Goal: Task Accomplishment & Management: Manage account settings

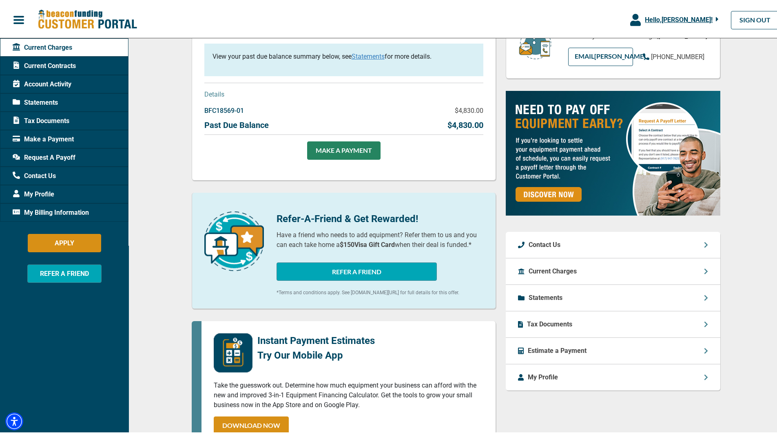
scroll to position [163, 0]
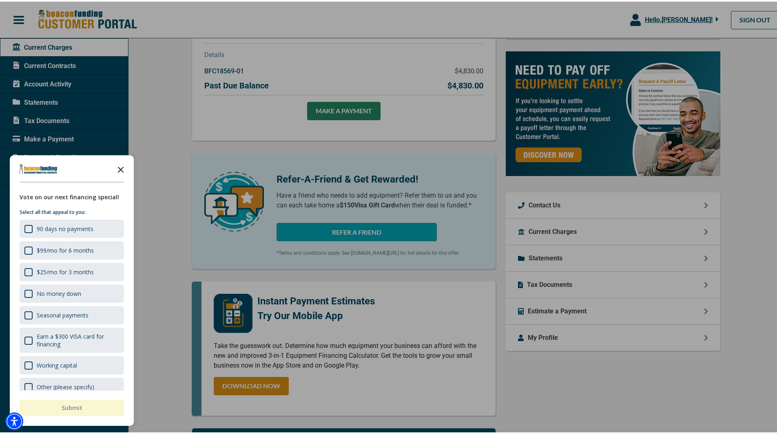
click at [123, 166] on polygon "Close the survey" at bounding box center [121, 168] width 6 height 6
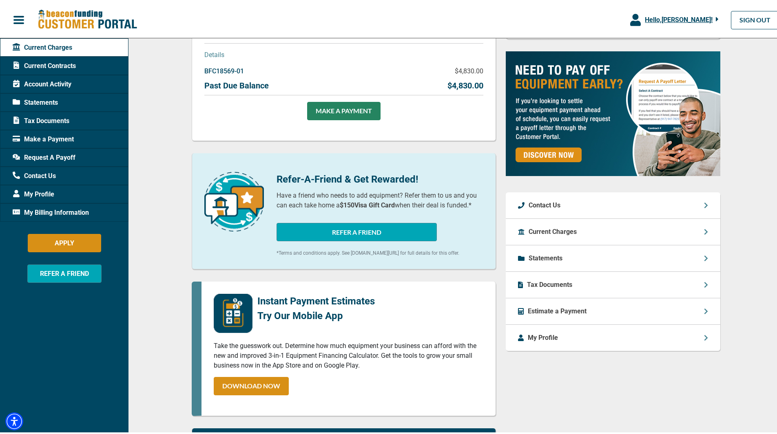
click at [54, 84] on span "Account Activity" at bounding box center [42, 83] width 59 height 10
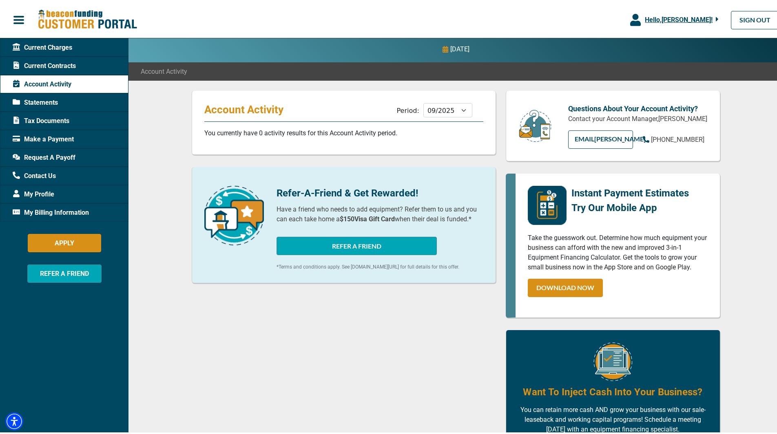
click at [58, 101] on span "Statements" at bounding box center [35, 101] width 45 height 10
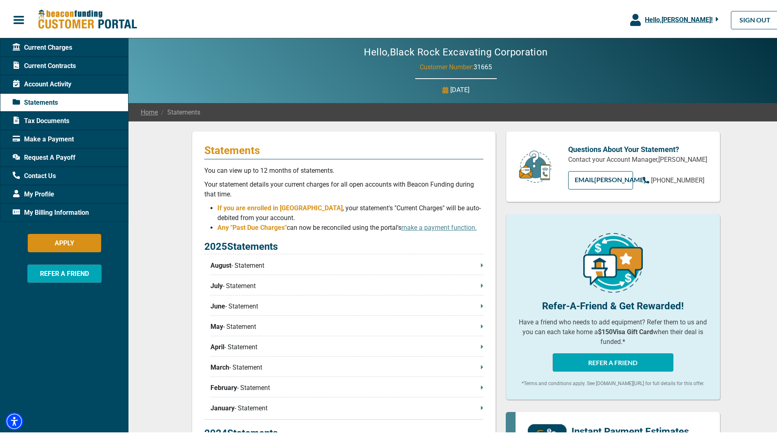
click at [62, 64] on span "Current Contracts" at bounding box center [44, 65] width 63 height 10
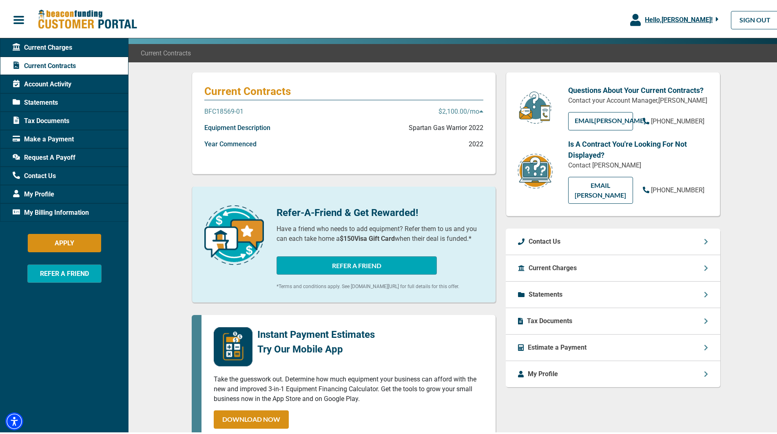
scroll to position [41, 0]
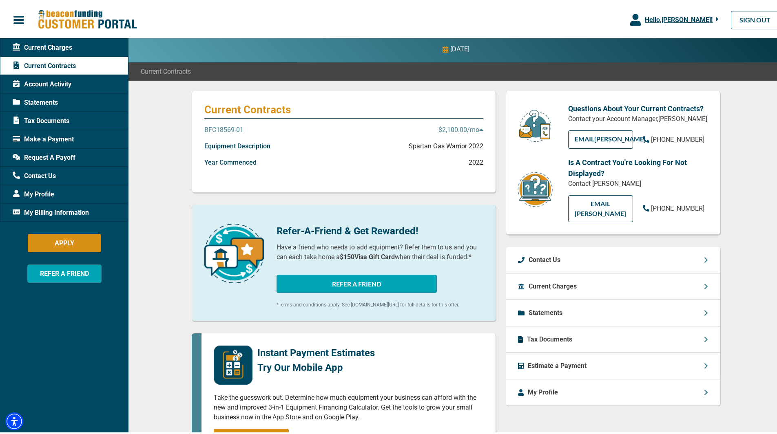
click at [466, 128] on p "$2,100.00 /mo" at bounding box center [461, 129] width 45 height 10
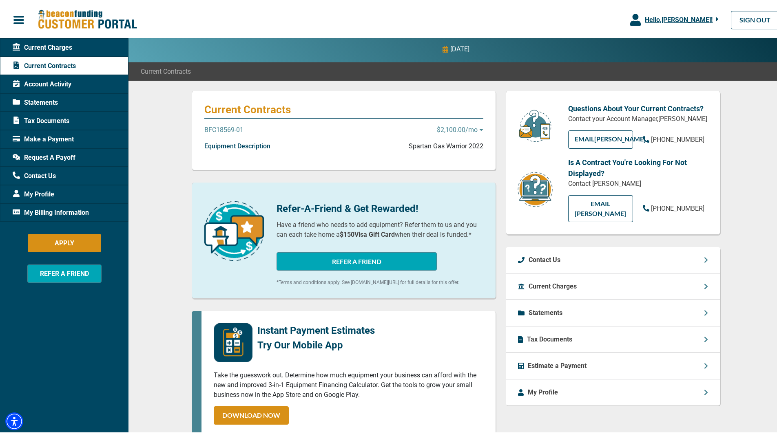
click at [466, 128] on p "$2,100.00 /mo" at bounding box center [460, 129] width 47 height 10
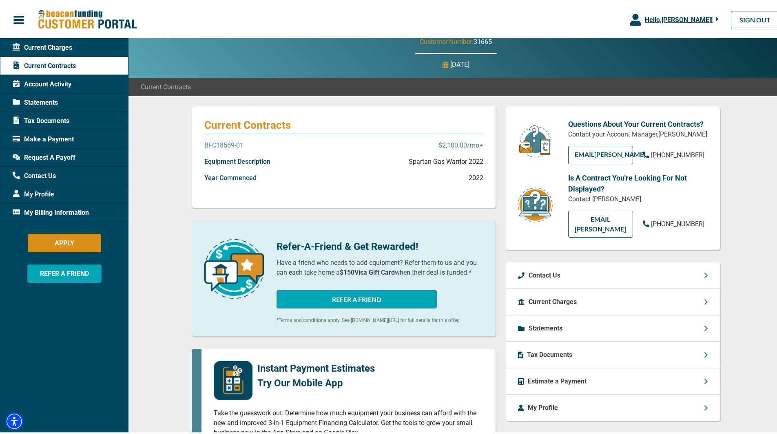
scroll to position [0, 0]
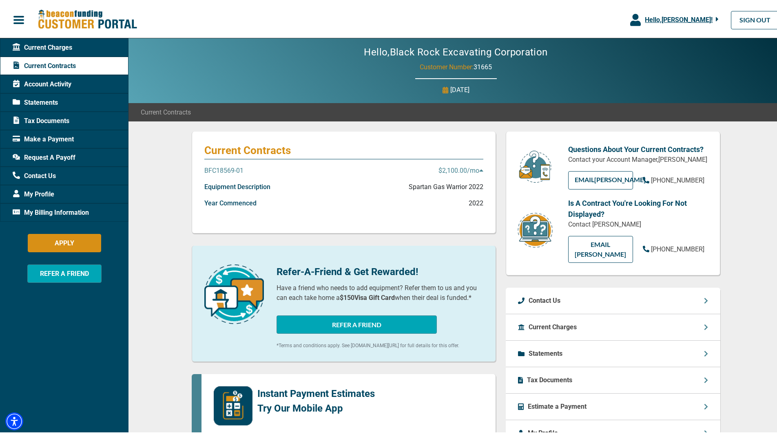
click at [38, 96] on span "Statements" at bounding box center [35, 101] width 45 height 10
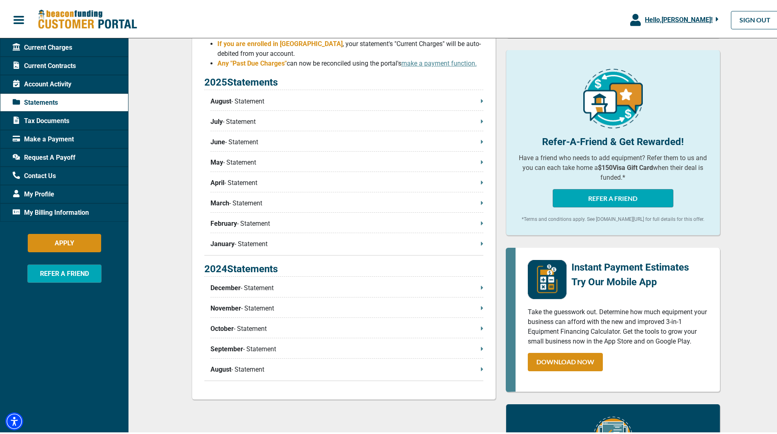
scroll to position [204, 0]
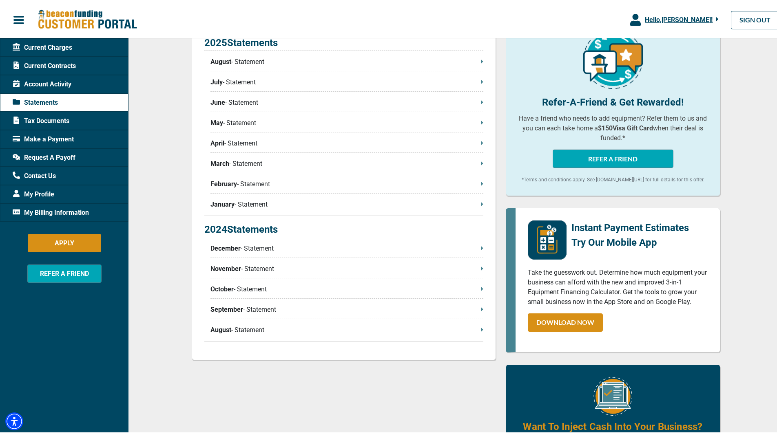
click at [264, 249] on p "December - Statement" at bounding box center [346, 247] width 273 height 10
click at [477, 330] on p "August - Statement" at bounding box center [346, 329] width 273 height 10
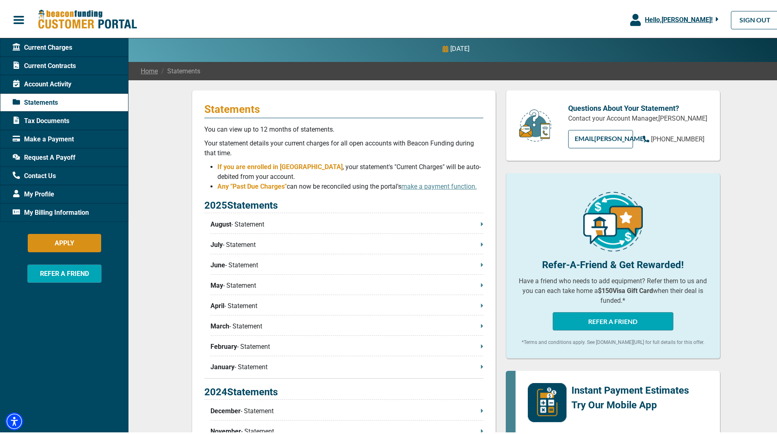
scroll to position [41, 0]
click at [18, 155] on icon at bounding box center [16, 156] width 7 height 6
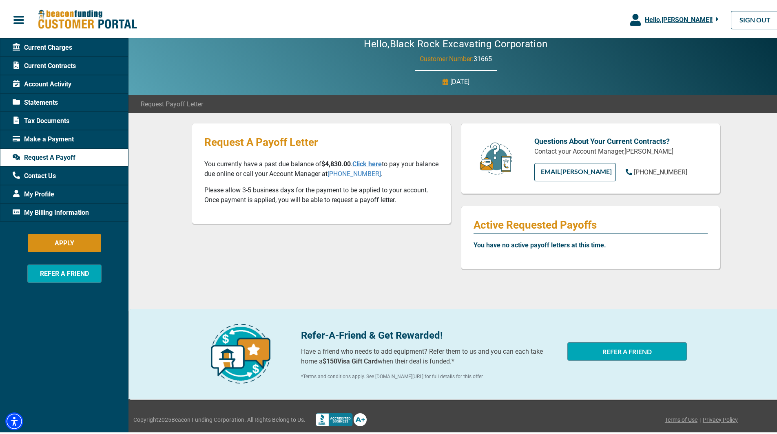
scroll to position [13, 0]
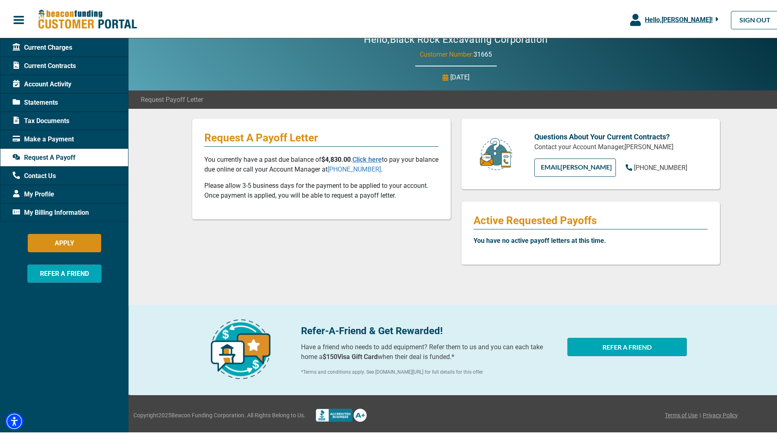
click at [52, 115] on span "Tax Documents" at bounding box center [41, 120] width 57 height 10
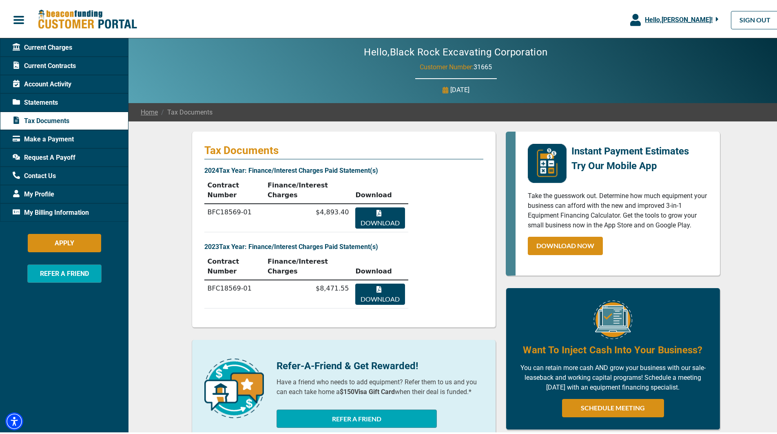
click at [373, 206] on button "Download" at bounding box center [379, 216] width 49 height 21
click at [55, 83] on span "Account Activity" at bounding box center [42, 83] width 59 height 10
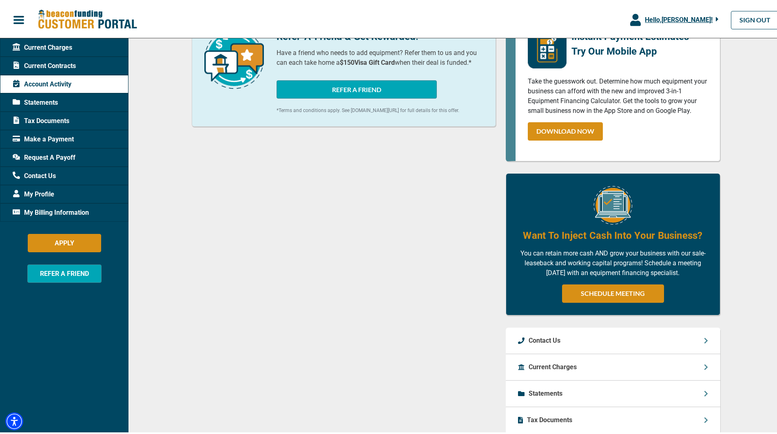
scroll to position [148, 0]
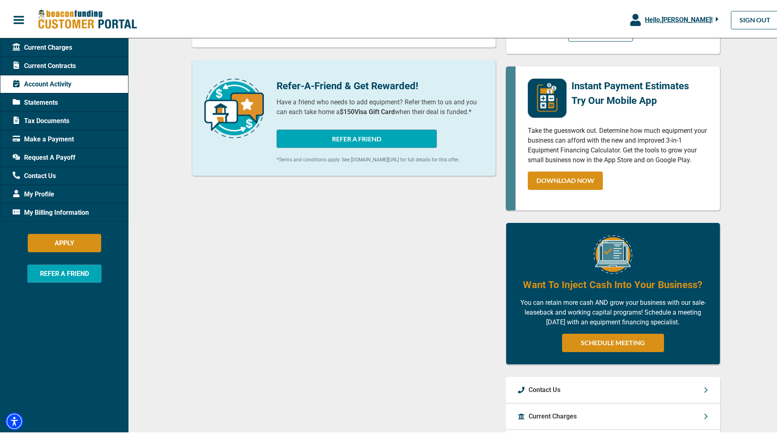
click at [59, 49] on span "Current Charges" at bounding box center [43, 46] width 60 height 10
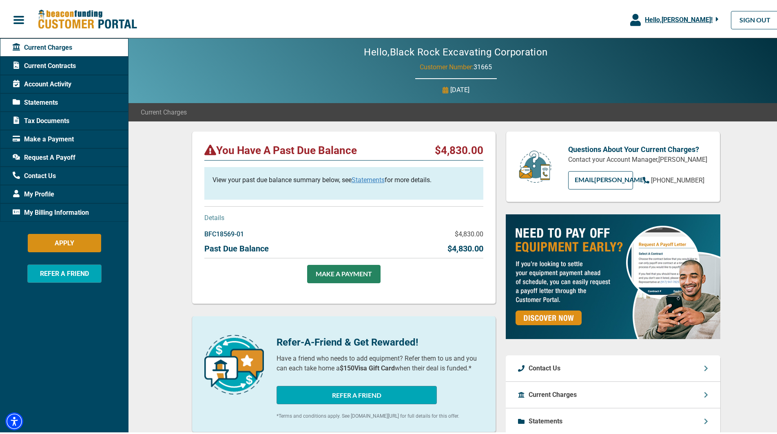
click at [49, 69] on span "Current Contracts" at bounding box center [44, 65] width 63 height 10
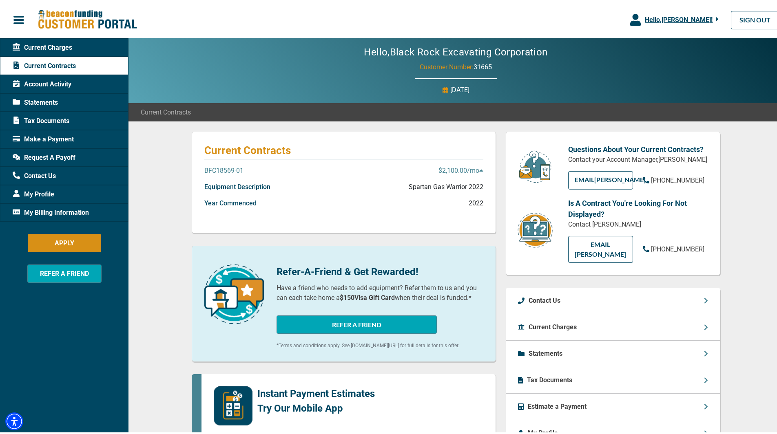
click at [229, 184] on p "Equipment Description" at bounding box center [237, 186] width 66 height 10
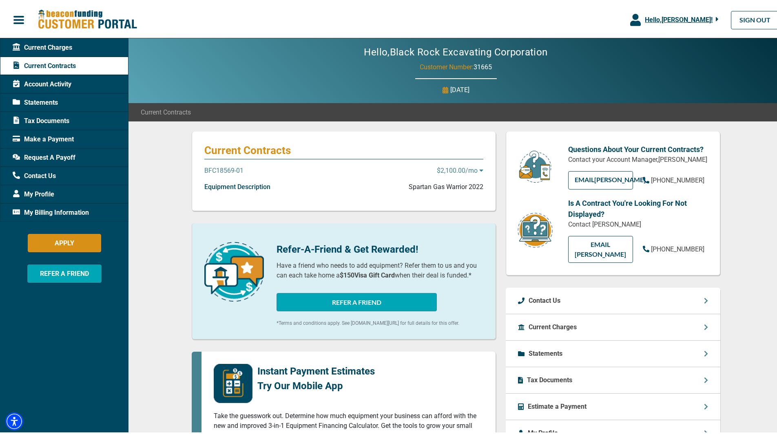
click at [229, 184] on p "Equipment Description" at bounding box center [237, 186] width 66 height 10
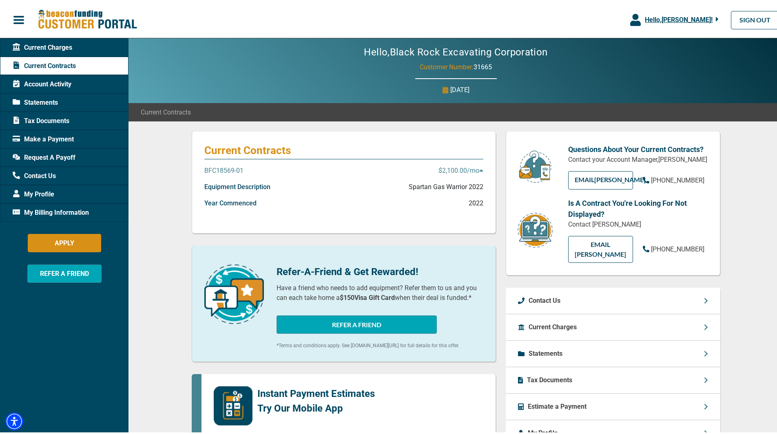
click at [217, 166] on p "BFC18569-01" at bounding box center [223, 169] width 39 height 10
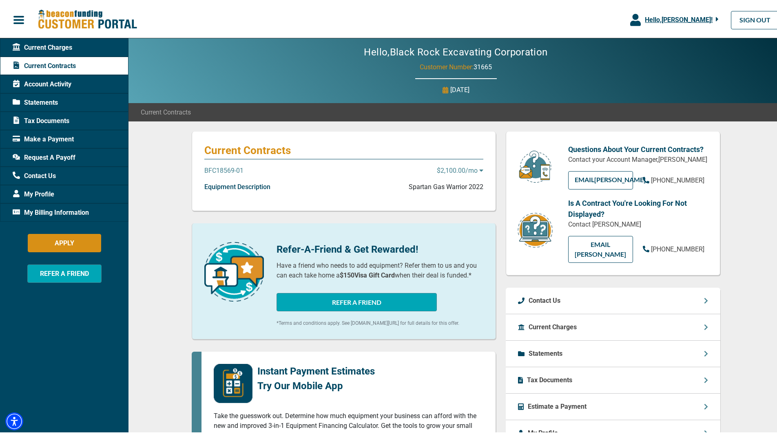
click at [217, 166] on p "BFC18569-01" at bounding box center [223, 169] width 39 height 10
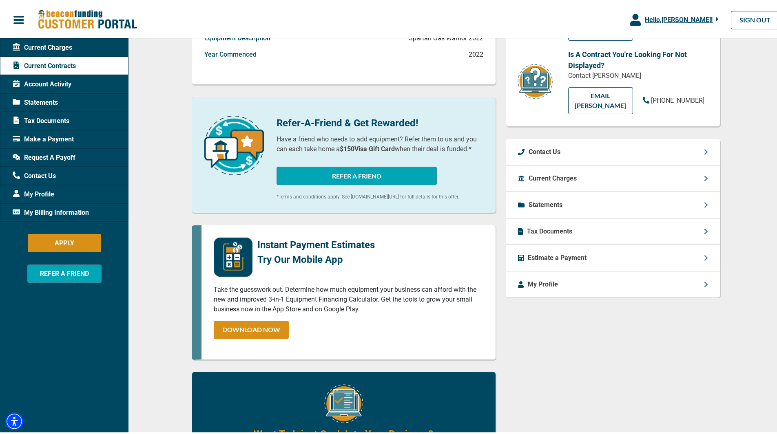
scroll to position [43, 0]
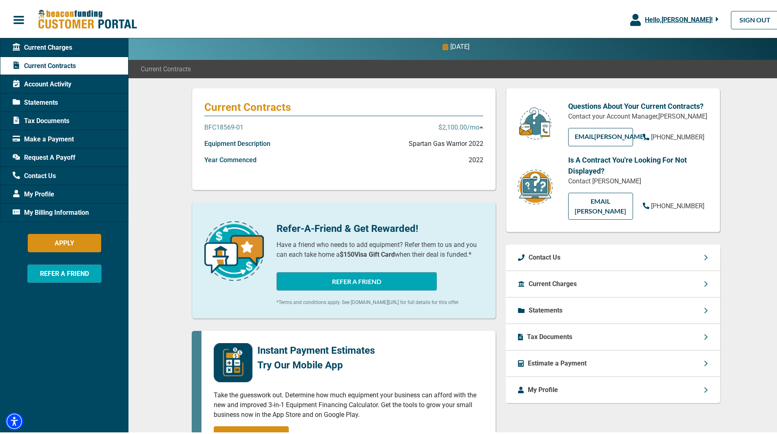
click at [81, 211] on span "My Billing Information" at bounding box center [51, 211] width 76 height 10
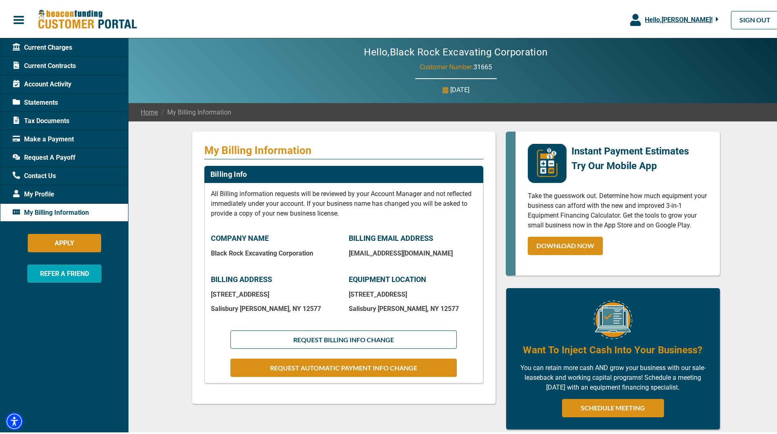
click at [51, 190] on span "My Profile" at bounding box center [34, 193] width 42 height 10
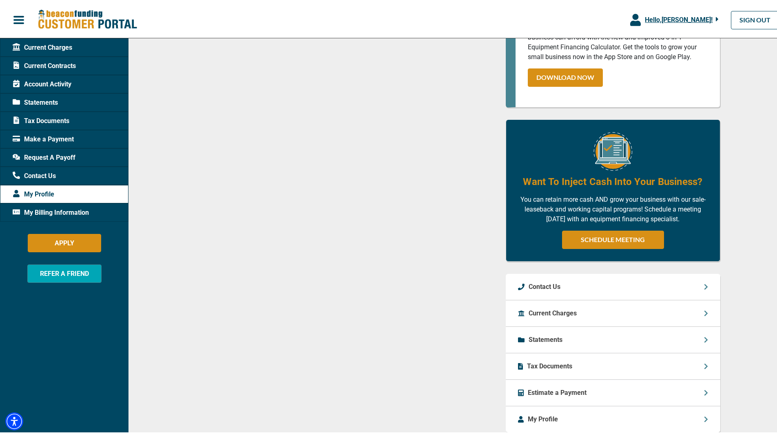
scroll to position [434, 0]
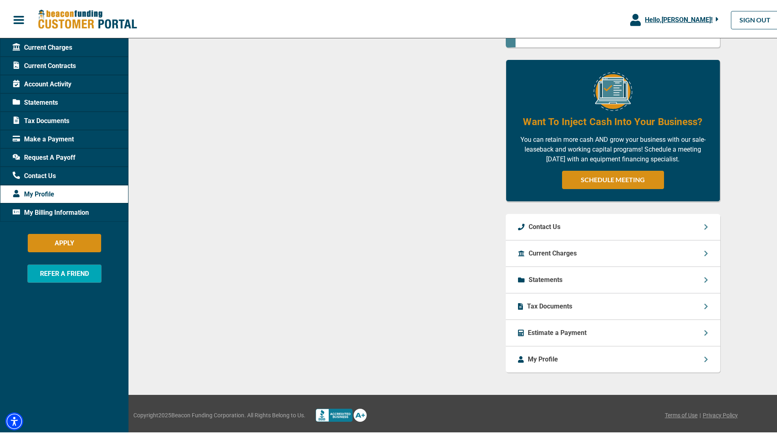
click at [696, 334] on div "Estimate a Payment" at bounding box center [613, 332] width 215 height 27
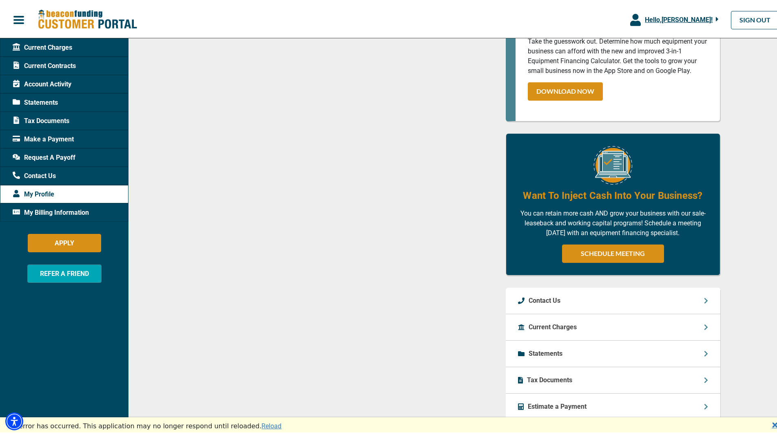
scroll to position [352, 0]
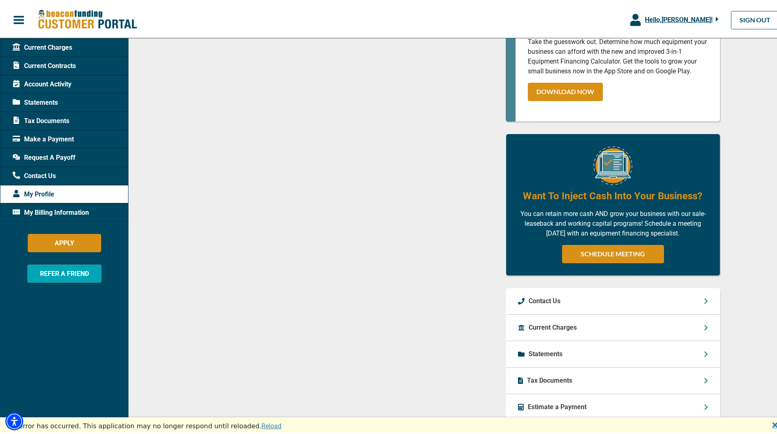
click at [51, 103] on span "Statements" at bounding box center [35, 101] width 45 height 10
click at [33, 79] on span "Account Activity" at bounding box center [42, 83] width 59 height 10
click at [772, 424] on link "🗙" at bounding box center [775, 424] width 7 height 10
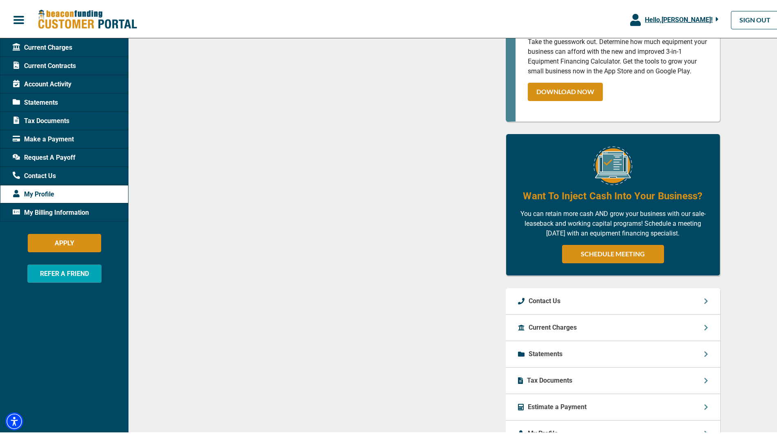
click at [67, 113] on div "Tax Documents" at bounding box center [64, 119] width 128 height 18
click at [53, 100] on span "Statements" at bounding box center [35, 101] width 45 height 10
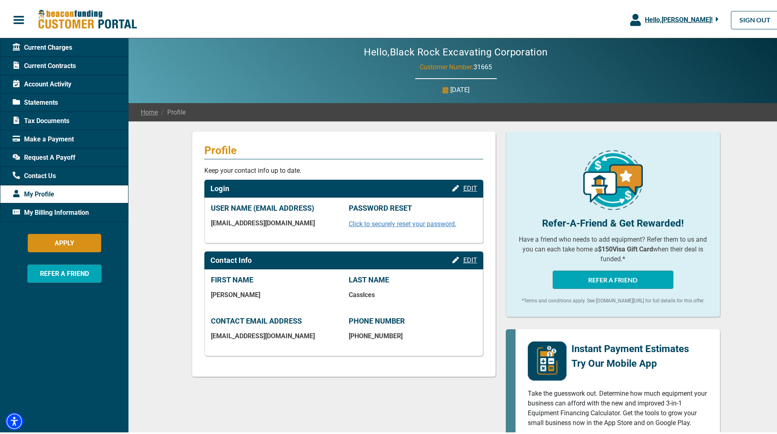
click at [34, 119] on span "Tax Documents" at bounding box center [41, 120] width 57 height 10
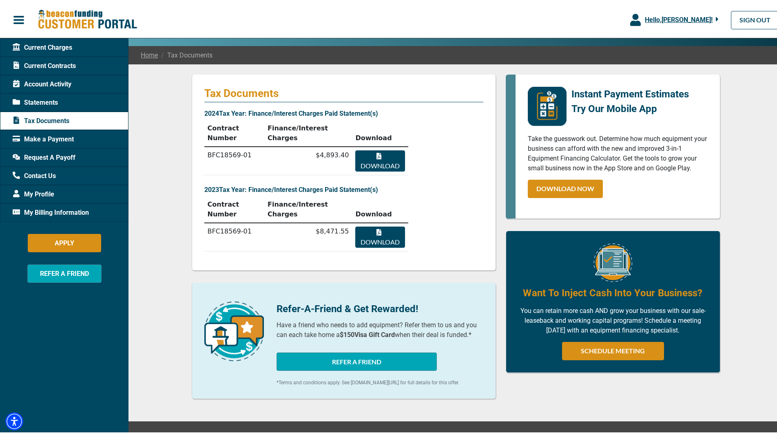
scroll to position [58, 0]
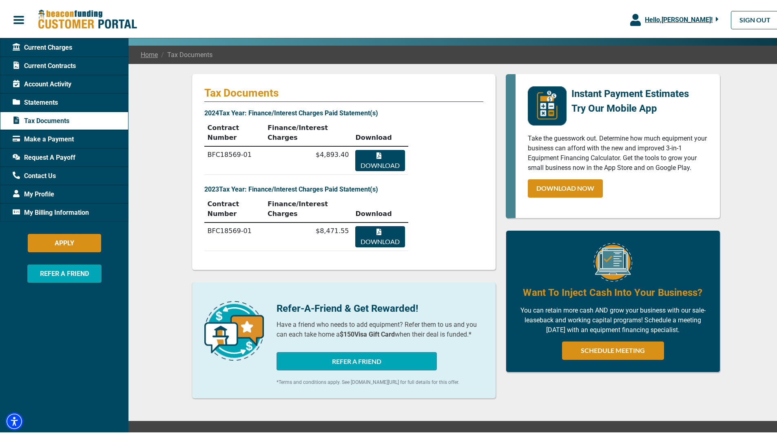
click at [40, 133] on span "Make a Payment" at bounding box center [43, 138] width 61 height 10
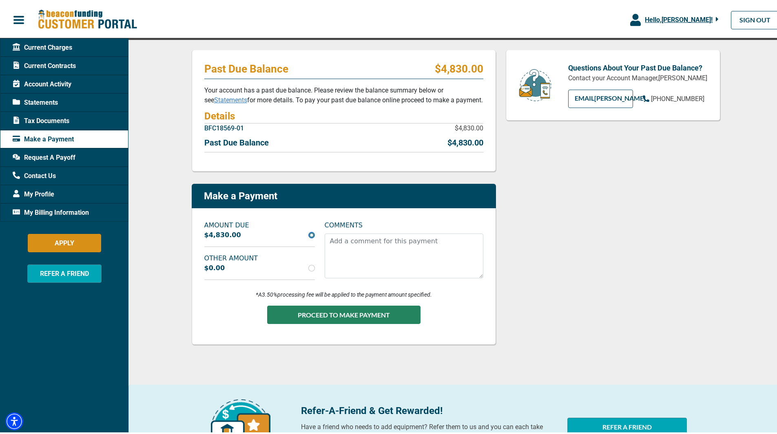
click at [51, 187] on div "My Profile" at bounding box center [64, 193] width 128 height 18
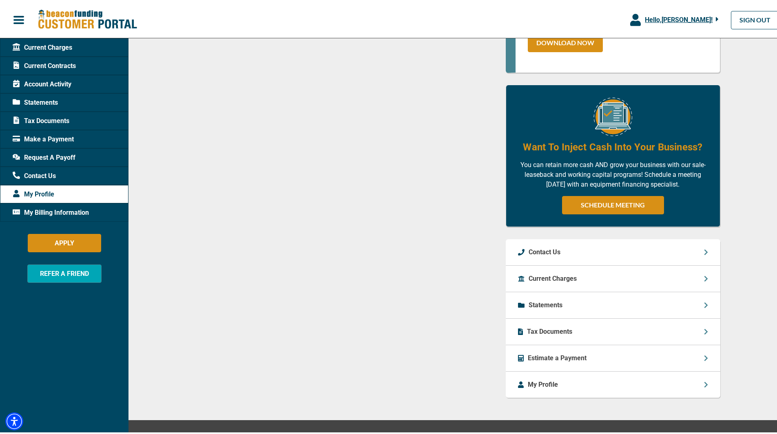
scroll to position [434, 0]
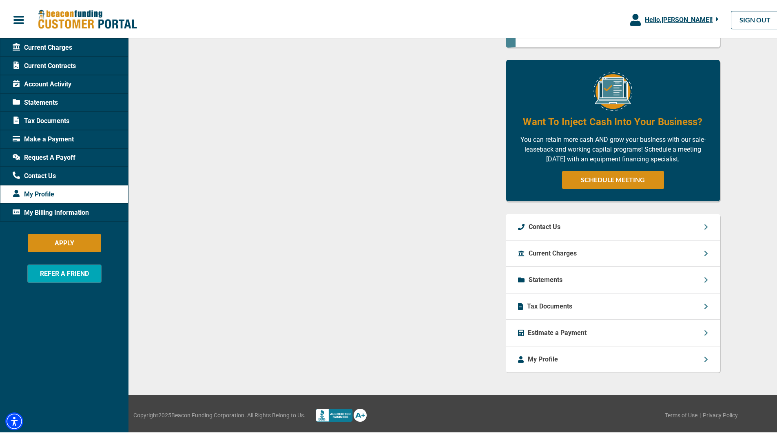
click at [563, 330] on p "Estimate a Payment" at bounding box center [557, 332] width 59 height 10
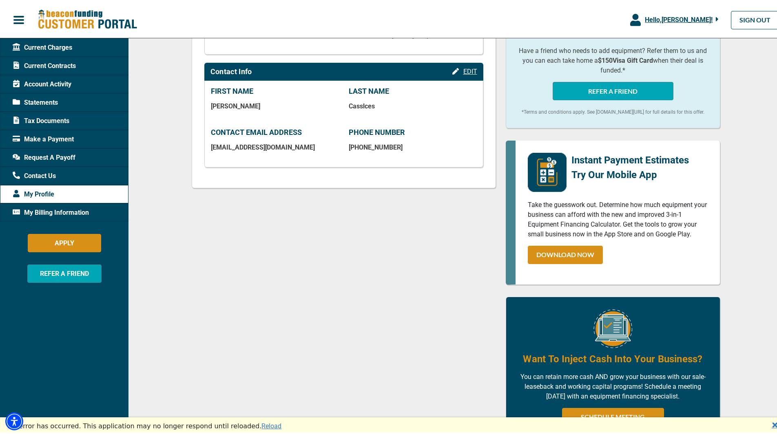
scroll to position [0, 0]
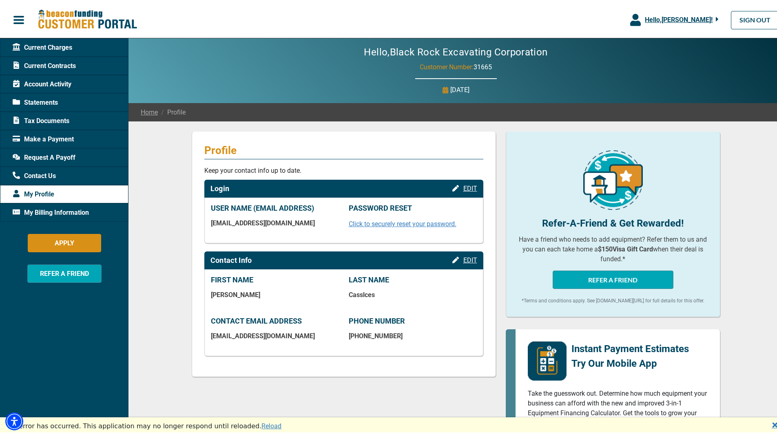
click at [63, 67] on span "Current Contracts" at bounding box center [44, 65] width 63 height 10
click at [63, 61] on span "Current Contracts" at bounding box center [44, 65] width 63 height 10
click at [261, 421] on link "Reload" at bounding box center [271, 425] width 20 height 8
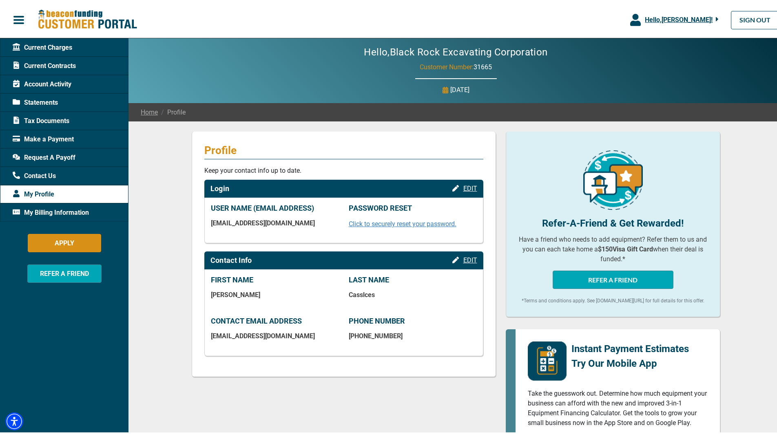
click at [49, 63] on span "Current Contracts" at bounding box center [44, 65] width 63 height 10
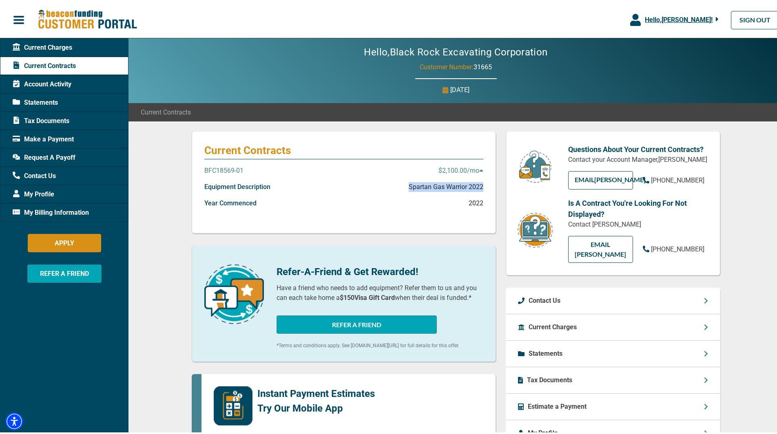
drag, startPoint x: 404, startPoint y: 182, endPoint x: 479, endPoint y: 184, distance: 75.1
click at [479, 184] on div "Equipment Description Spartan Gas Warrior 2022" at bounding box center [343, 189] width 279 height 16
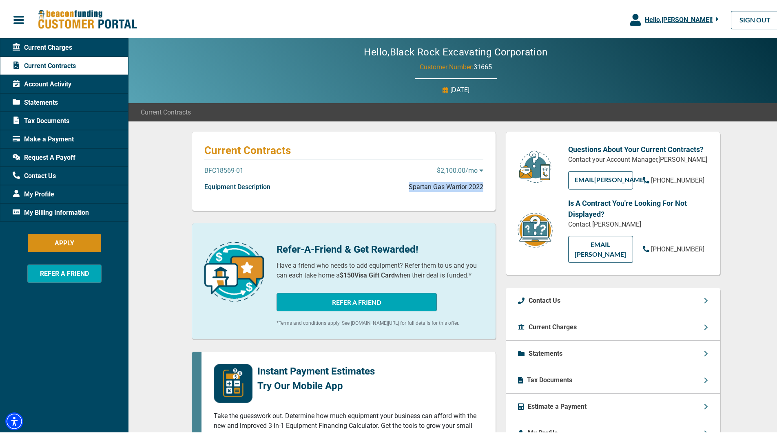
copy p "Spartan Gas Warrior 2022"
drag, startPoint x: 736, startPoint y: 13, endPoint x: 702, endPoint y: 2, distance: 35.9
click at [736, 13] on link "SIGN OUT" at bounding box center [755, 18] width 48 height 18
